Goal: Information Seeking & Learning: Learn about a topic

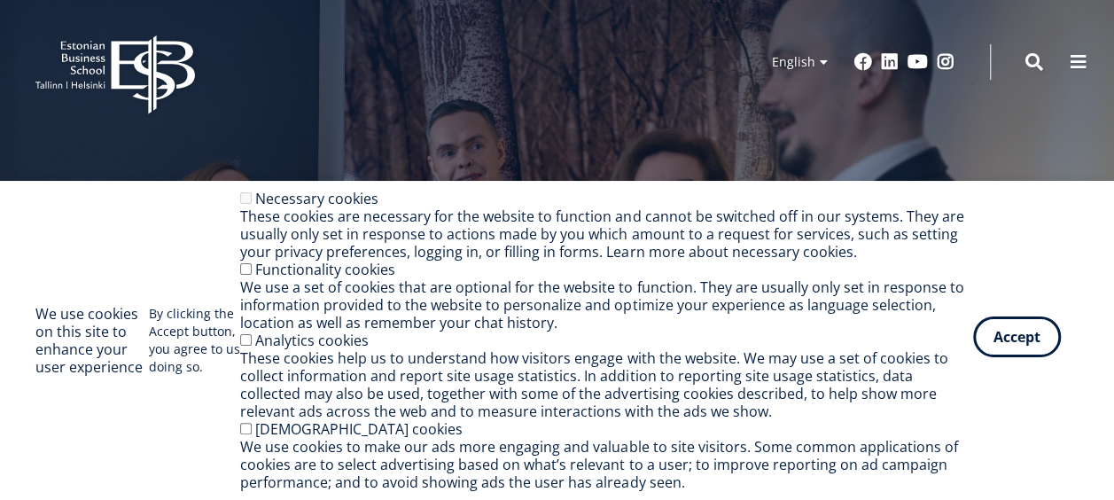
click at [1028, 337] on button "Accept" at bounding box center [1017, 336] width 88 height 41
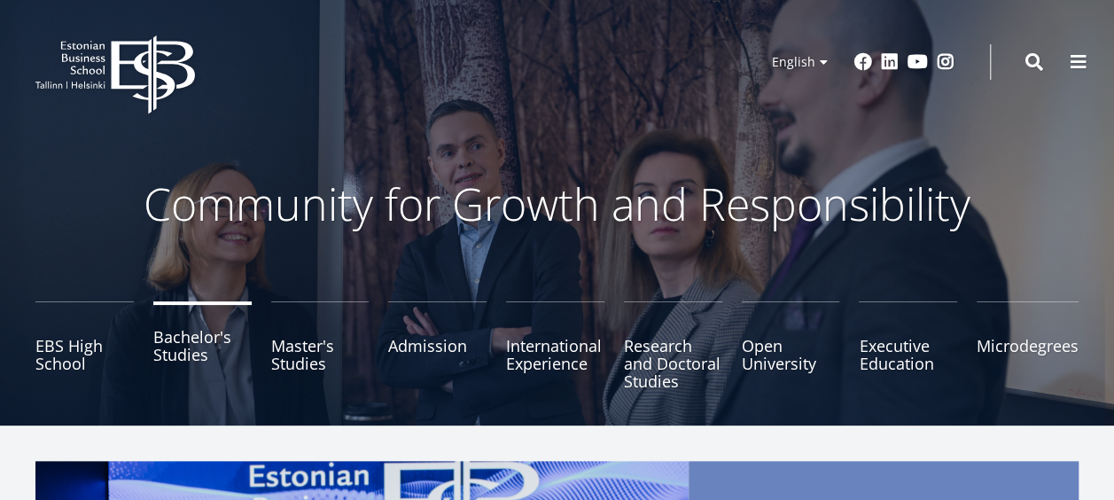
click at [198, 354] on link "Bachelor's Studies" at bounding box center [202, 345] width 98 height 89
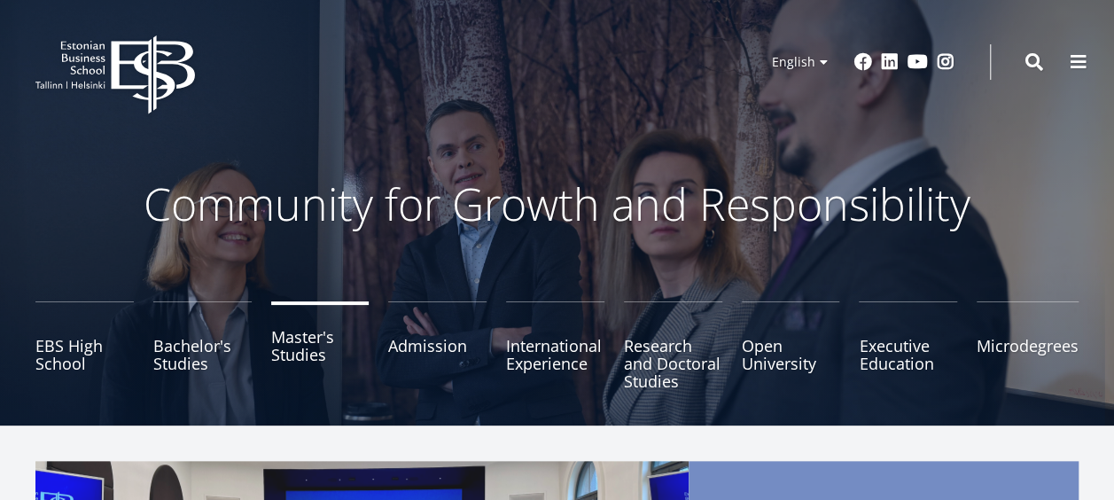
click at [305, 348] on link "Master's Studies" at bounding box center [320, 345] width 98 height 89
